Goal: Information Seeking & Learning: Learn about a topic

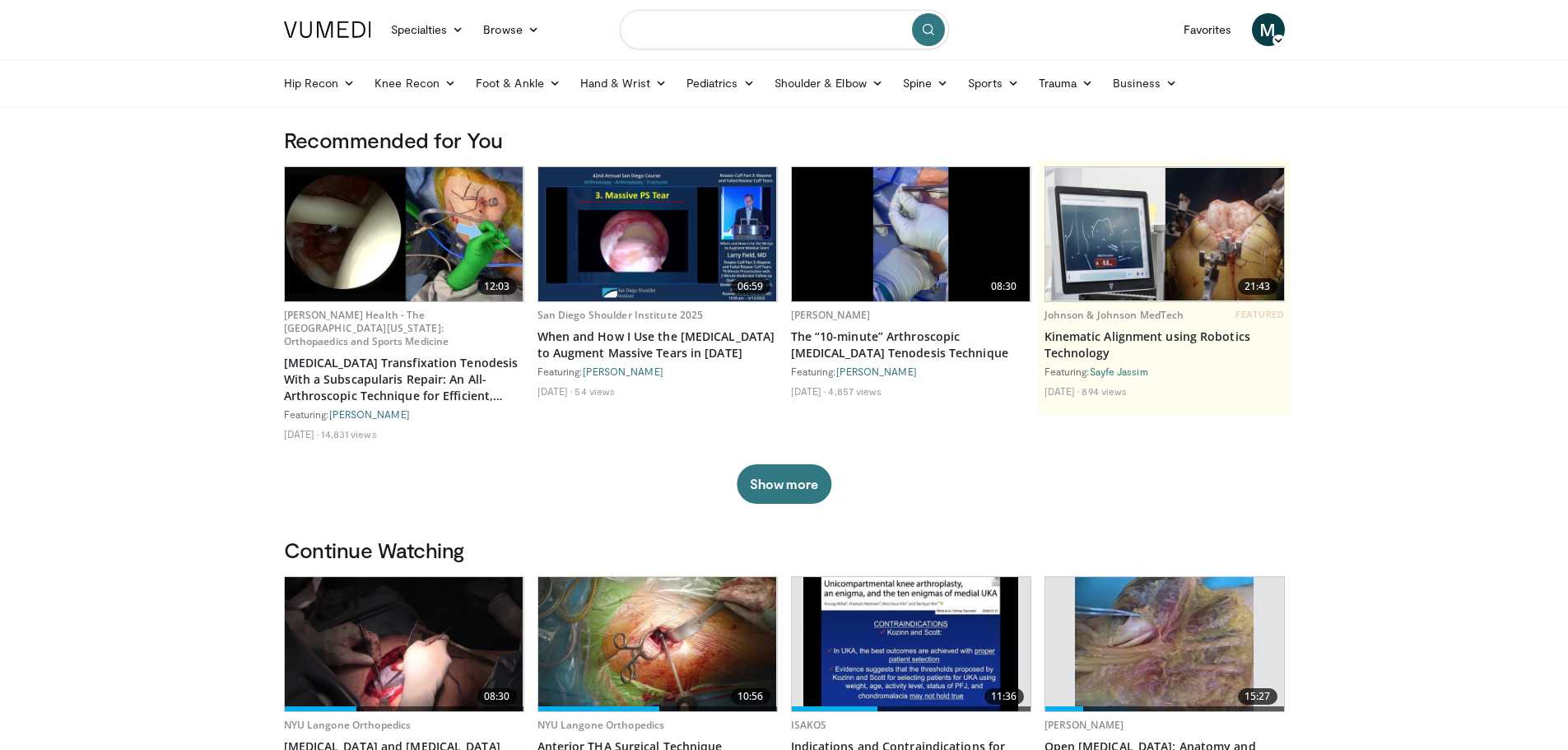
click at [703, 22] on input "Search topics, interventions" at bounding box center [784, 29] width 330 height 39
type input "**********"
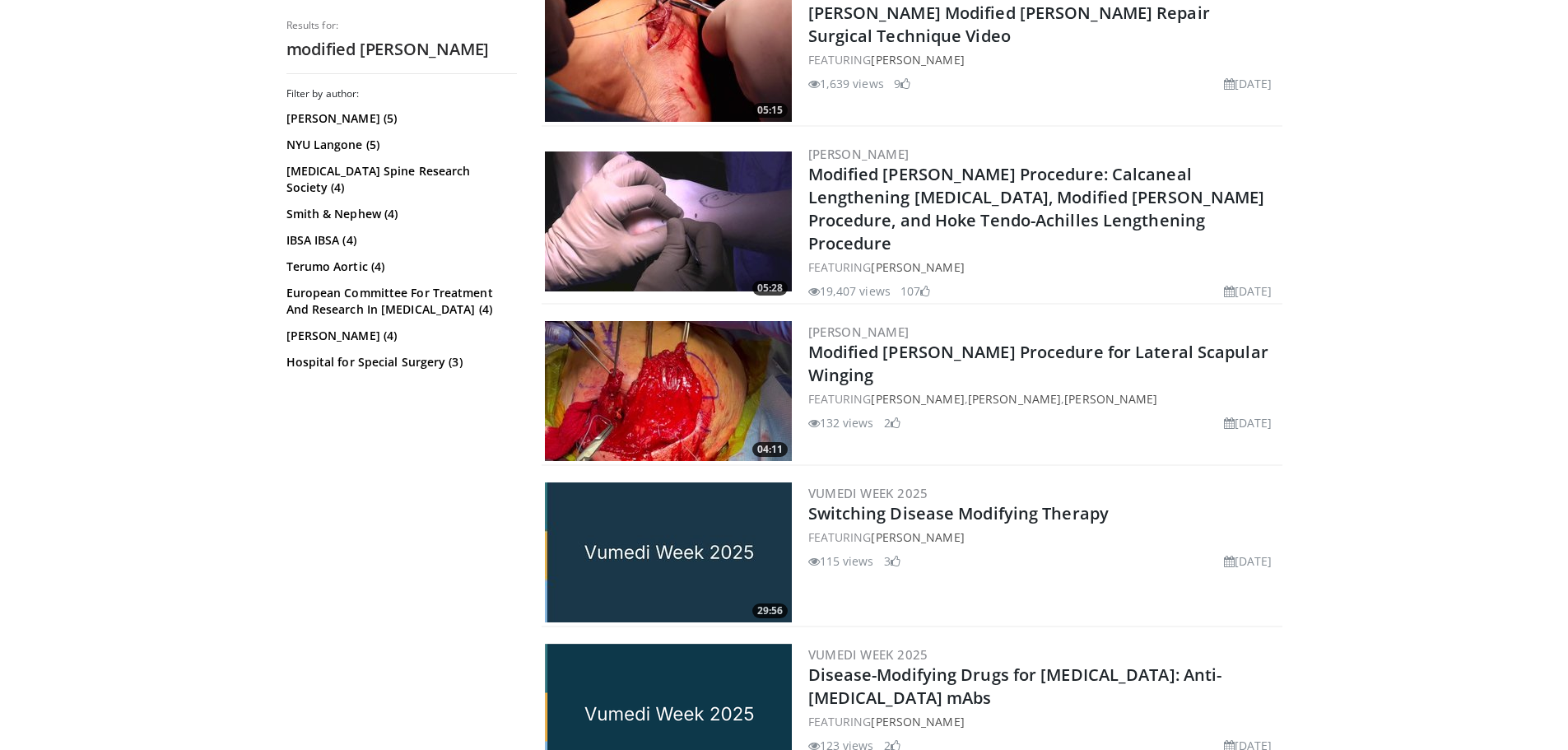
scroll to position [658, 0]
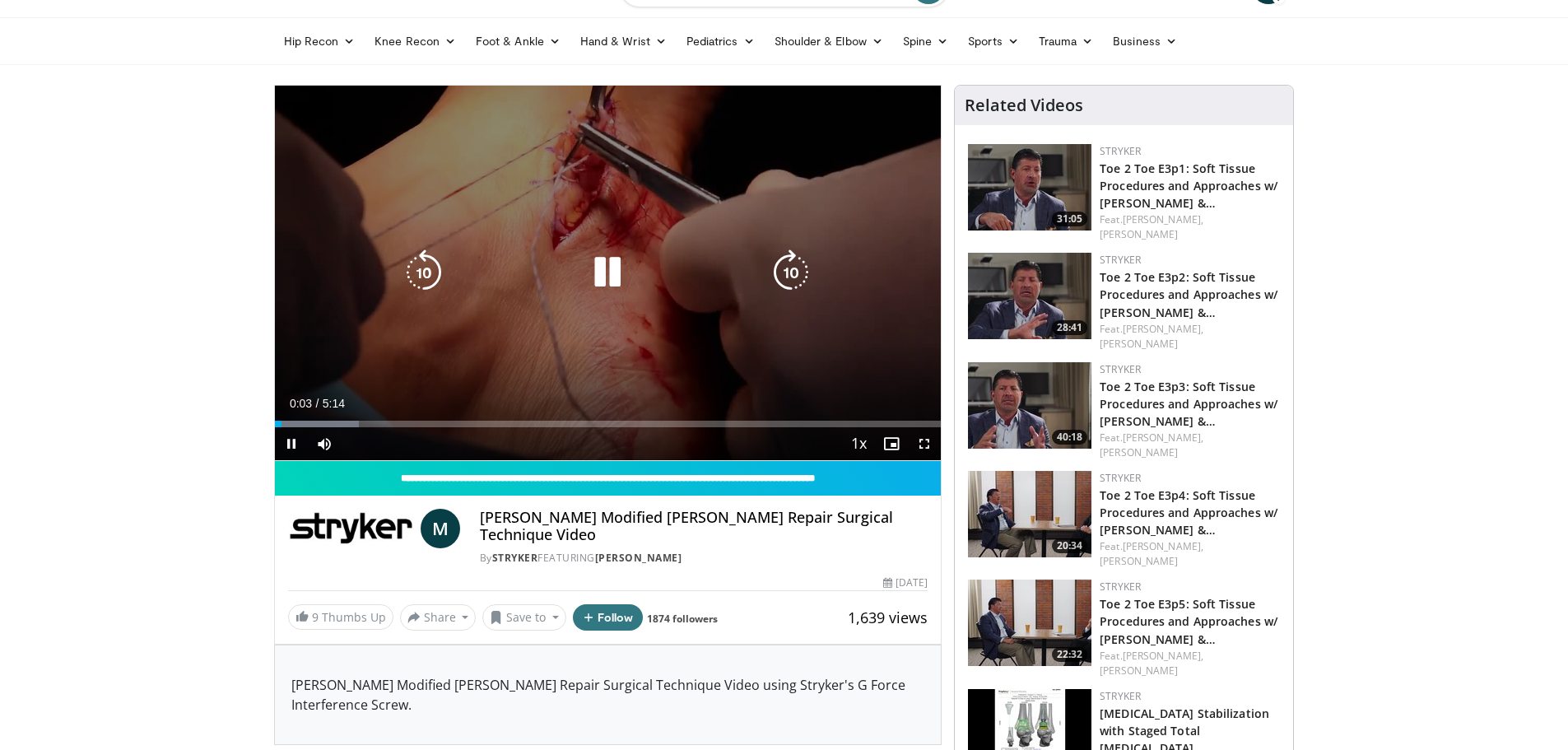
scroll to position [82, 0]
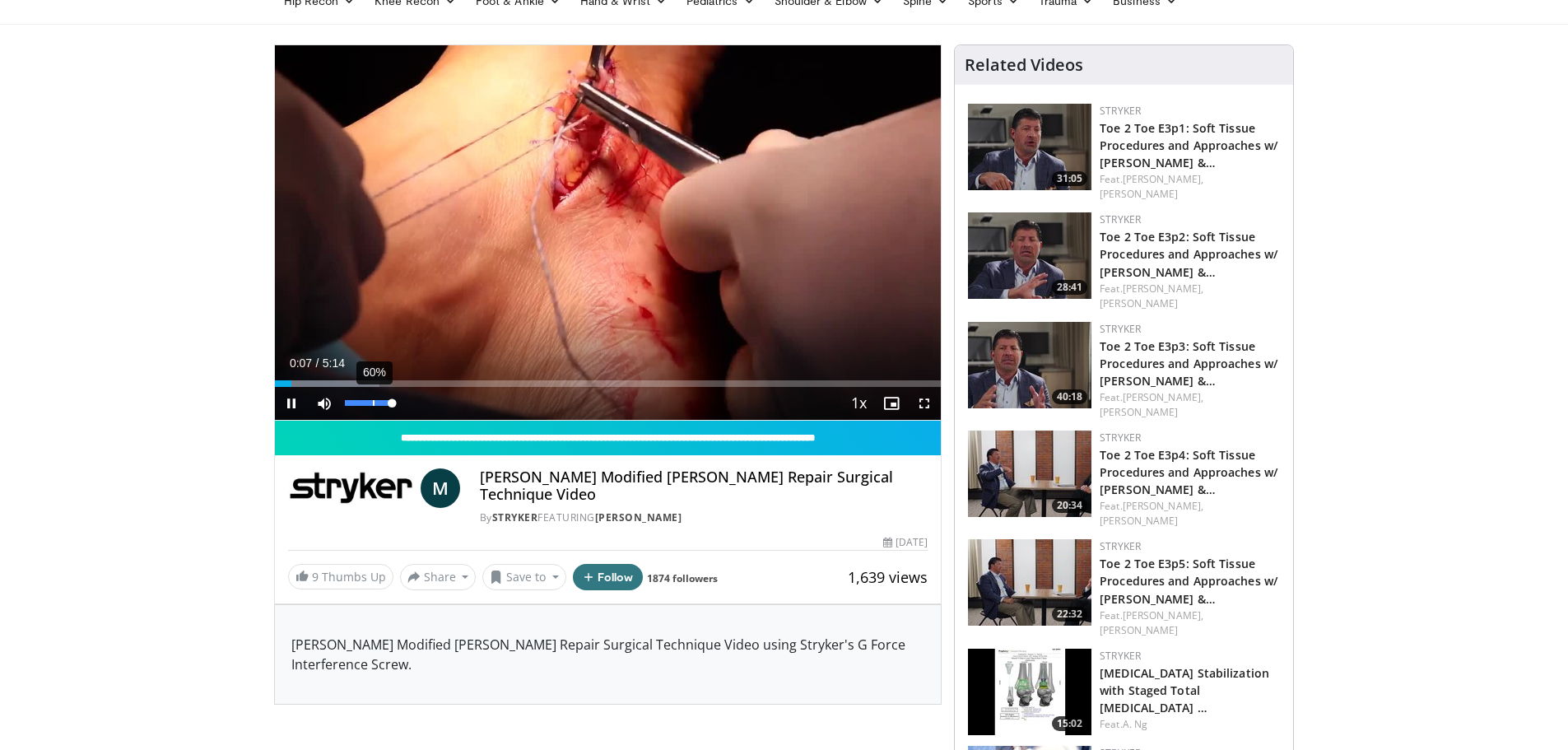
click at [372, 398] on div "60%" at bounding box center [369, 403] width 57 height 32
click at [362, 401] on div "35%" at bounding box center [368, 403] width 47 height 6
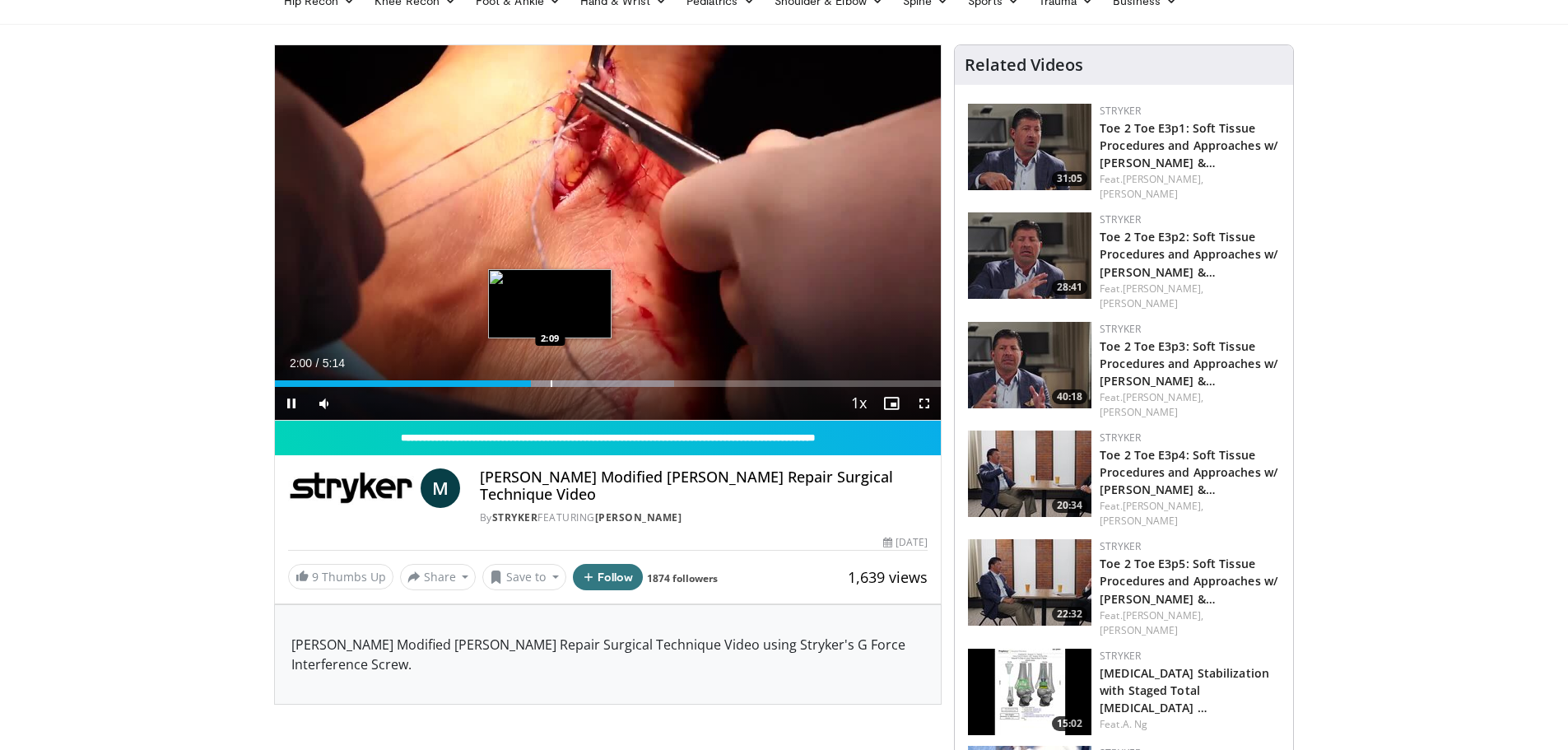
click at [552, 378] on div "Loaded : 59.98% 2:00 2:09" at bounding box center [609, 378] width 667 height 15
click at [569, 380] on div "Progress Bar" at bounding box center [570, 383] width 2 height 7
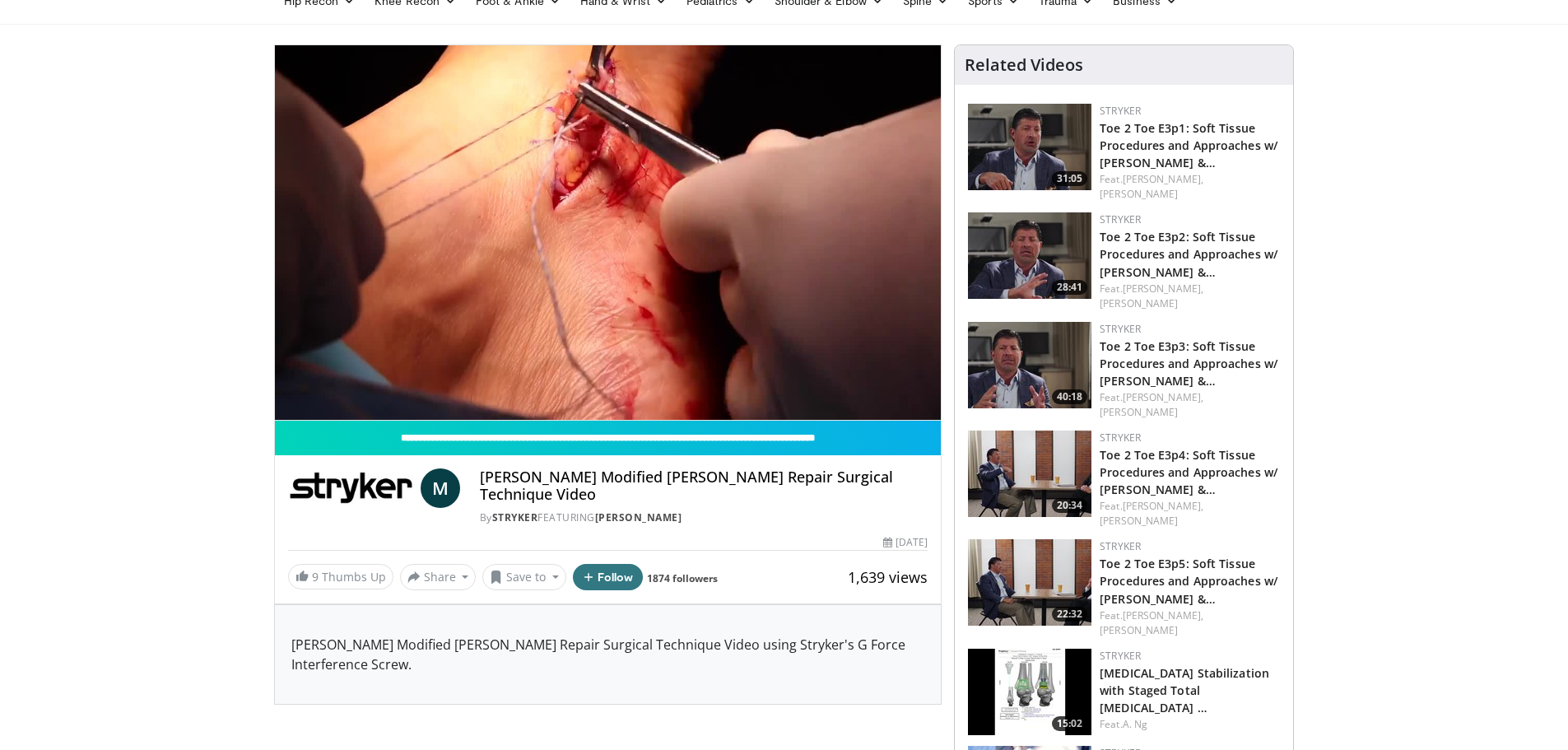
click at [582, 384] on div "10 seconds Tap to unmute" at bounding box center [609, 232] width 667 height 375
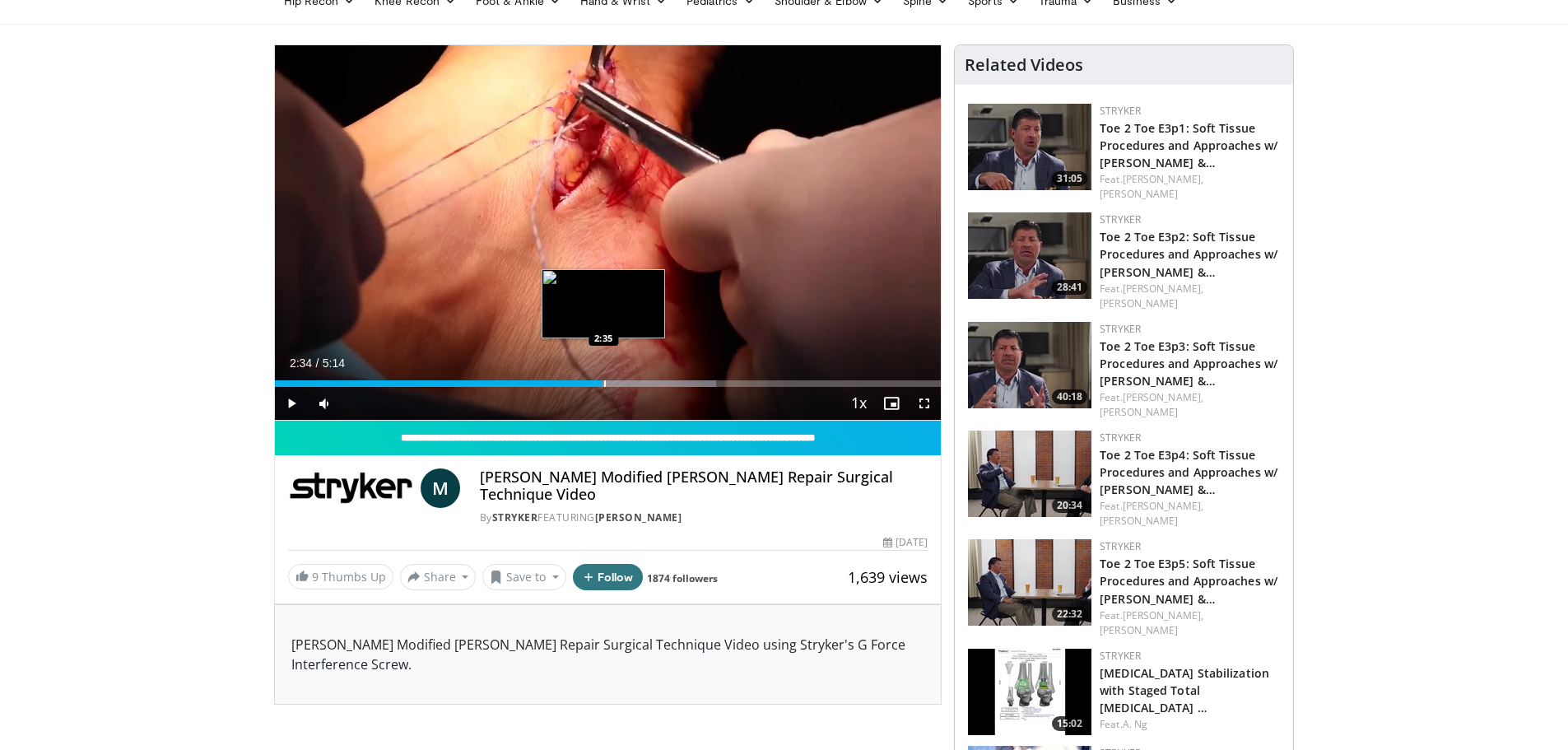
click at [604, 382] on div "Progress Bar" at bounding box center [605, 383] width 2 height 7
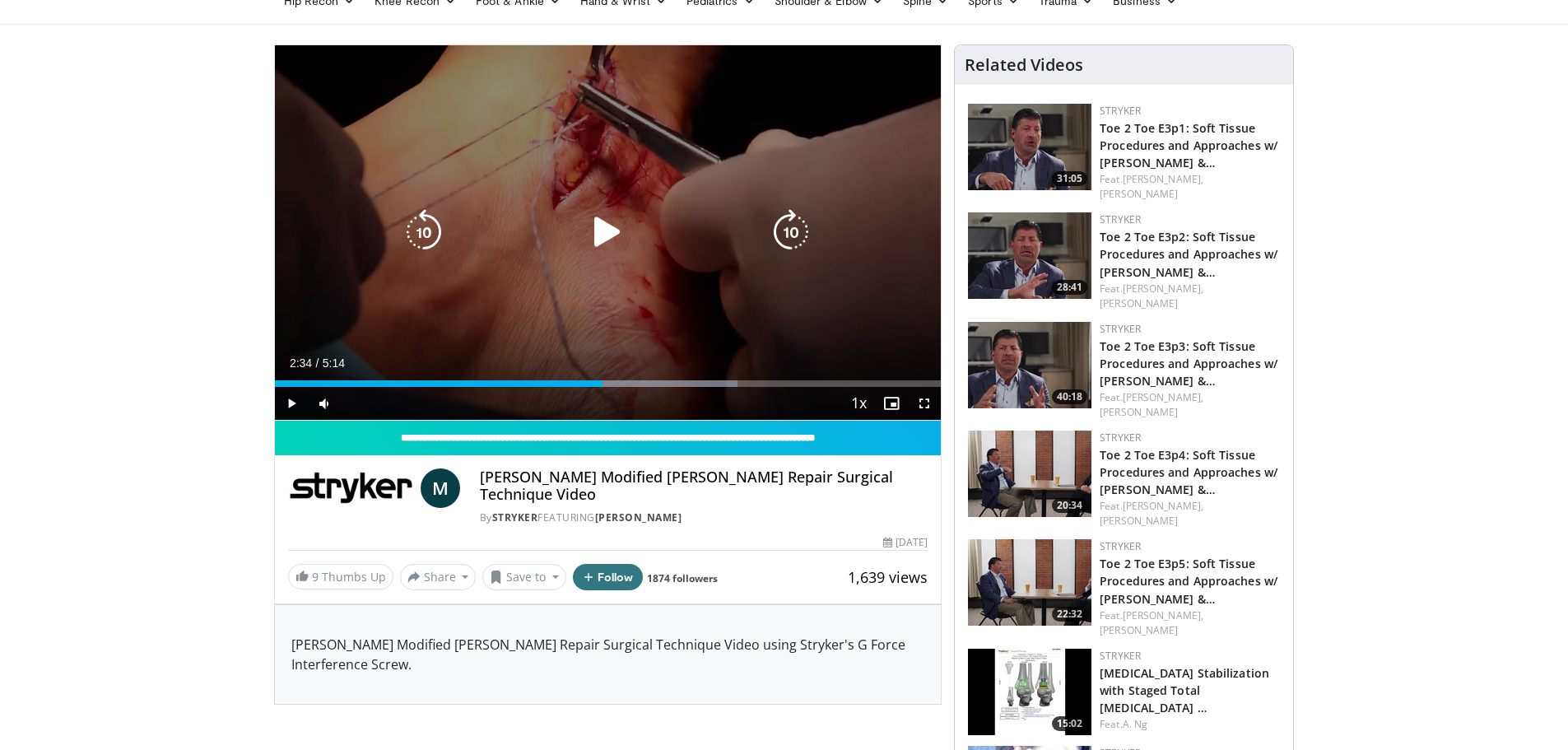
click at [583, 335] on div "10 seconds Tap to unmute" at bounding box center [609, 232] width 667 height 375
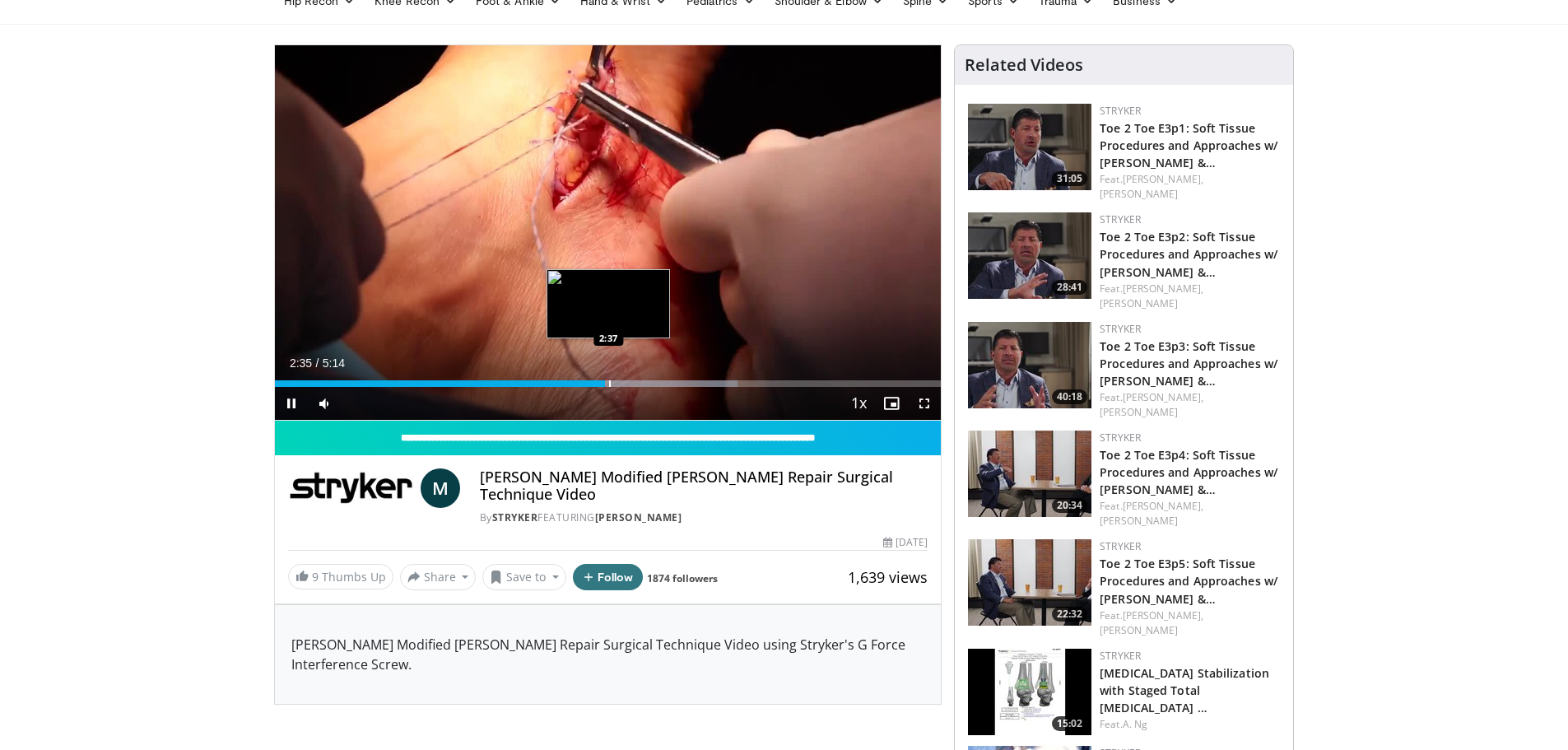
click at [609, 378] on div "Loaded : 69.46% 2:35 2:37" at bounding box center [609, 378] width 667 height 15
click at [626, 383] on div "Progress Bar" at bounding box center [626, 383] width 2 height 7
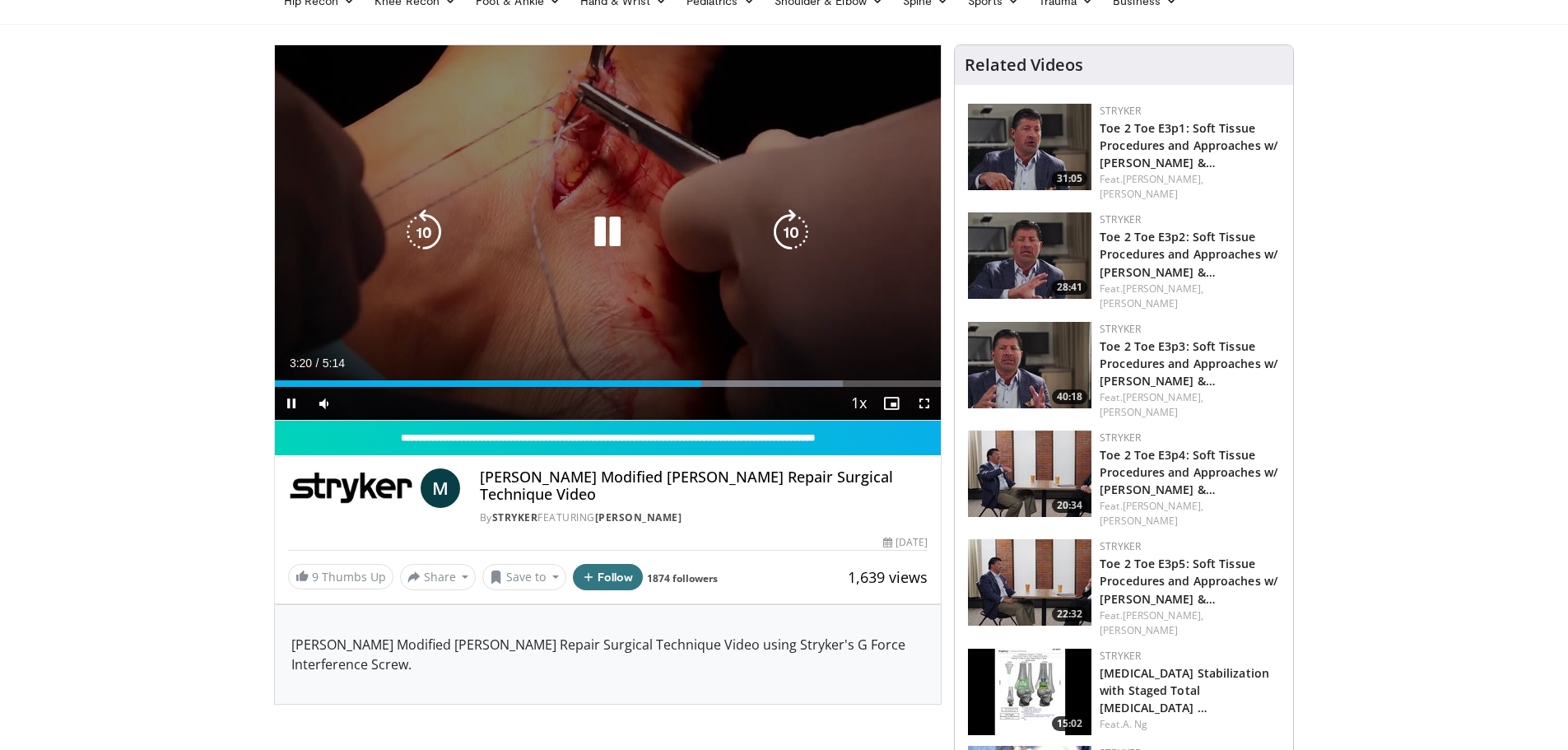
click at [537, 192] on div "10 seconds Tap to unmute" at bounding box center [609, 232] width 667 height 375
click at [612, 225] on icon "Video Player" at bounding box center [608, 232] width 46 height 46
click at [604, 235] on icon "Video Player" at bounding box center [608, 232] width 46 height 46
click at [608, 239] on icon "Video Player" at bounding box center [608, 232] width 46 height 46
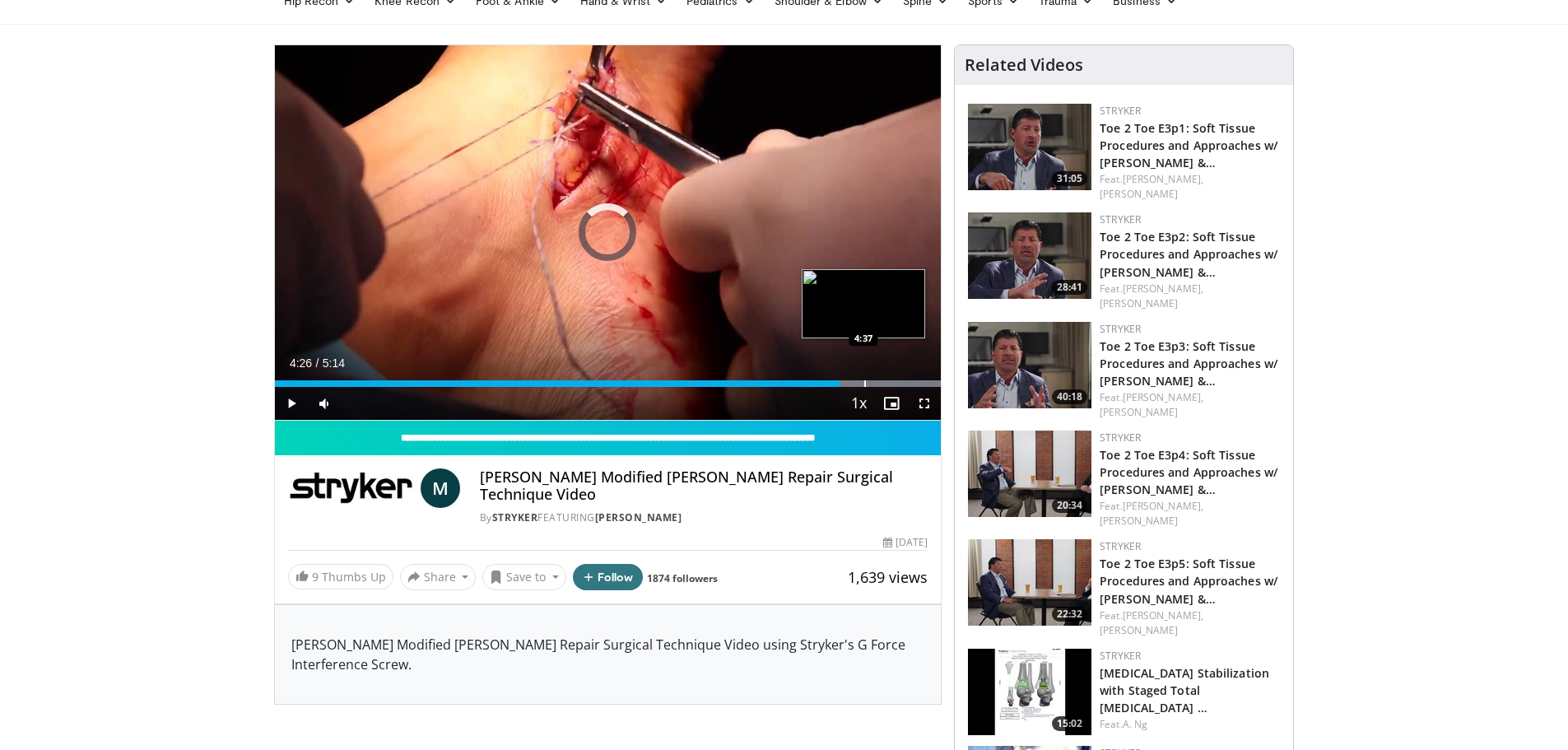
click at [864, 377] on div "Loaded : 100.00% 4:37 4:37" at bounding box center [609, 378] width 667 height 15
